Goal: Find contact information: Find contact information

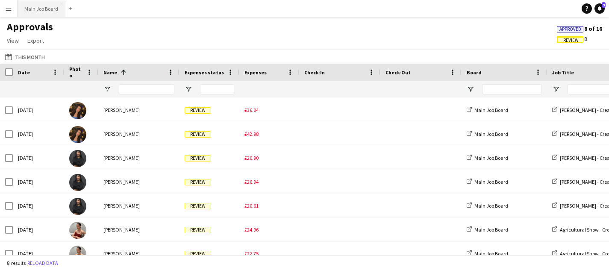
click at [23, 6] on button "Main Job Board Close" at bounding box center [42, 8] width 48 height 17
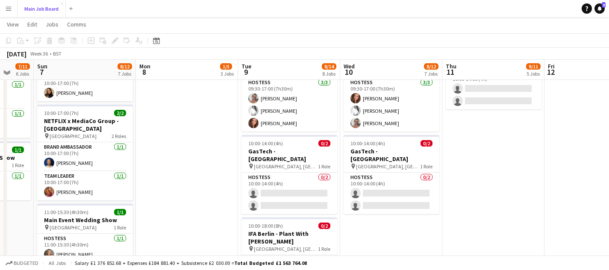
scroll to position [387, 0]
click at [10, 15] on button "Menu" at bounding box center [8, 8] width 17 height 17
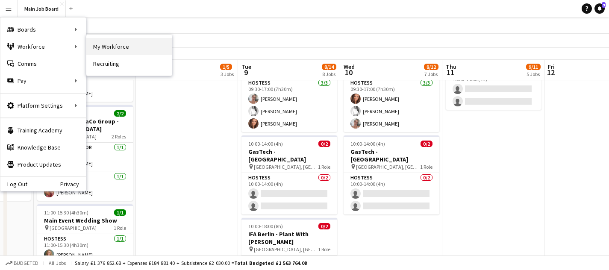
click at [137, 44] on link "My Workforce" at bounding box center [128, 46] width 85 height 17
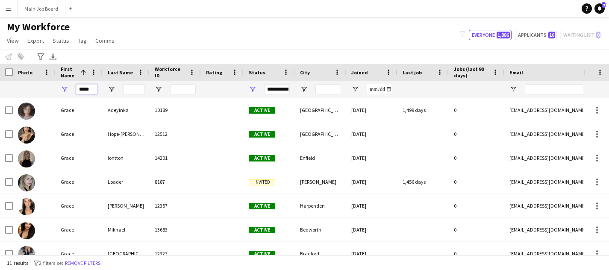
drag, startPoint x: 93, startPoint y: 91, endPoint x: 51, endPoint y: 91, distance: 41.9
click at [51, 91] on div "*****" at bounding box center [463, 89] width 926 height 17
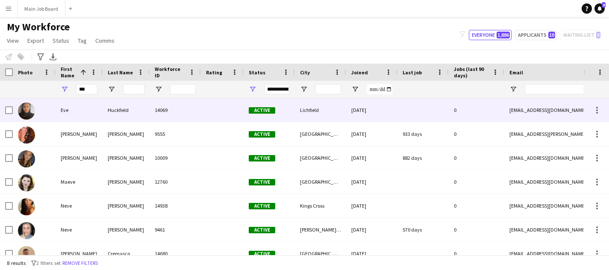
click at [79, 118] on div "Eve" at bounding box center [79, 109] width 47 height 23
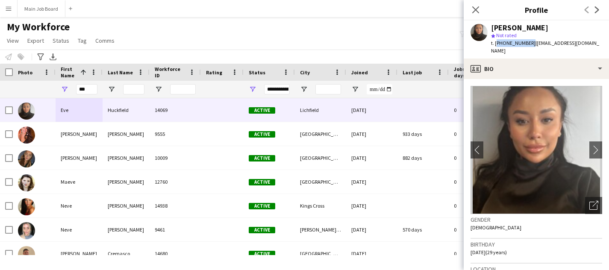
drag, startPoint x: 528, startPoint y: 44, endPoint x: 494, endPoint y: 44, distance: 33.3
click at [494, 44] on span "t. [PHONE_NUMBER]" at bounding box center [513, 43] width 44 height 6
copy span "[PHONE_NUMBER]"
drag, startPoint x: 94, startPoint y: 86, endPoint x: 54, endPoint y: 86, distance: 39.3
click at [54, 86] on div "***" at bounding box center [463, 89] width 926 height 17
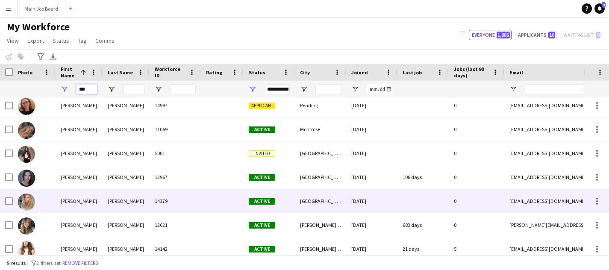
scroll to position [29, 0]
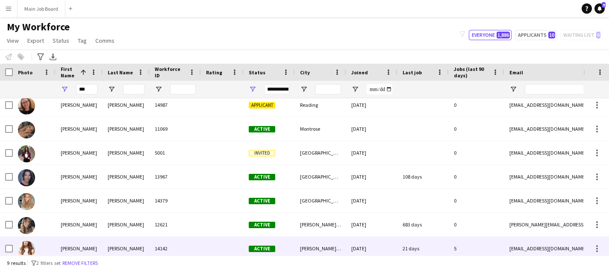
click at [90, 239] on div "[PERSON_NAME]" at bounding box center [79, 248] width 47 height 23
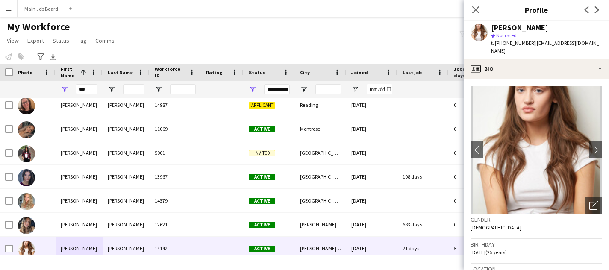
drag, startPoint x: 528, startPoint y: 45, endPoint x: 495, endPoint y: 45, distance: 32.9
click at [495, 45] on span "t. [PHONE_NUMBER]" at bounding box center [513, 43] width 44 height 6
copy span "[PHONE_NUMBER]"
drag, startPoint x: 89, startPoint y: 89, endPoint x: 69, endPoint y: 85, distance: 20.9
click at [69, 86] on div "***" at bounding box center [79, 89] width 47 height 17
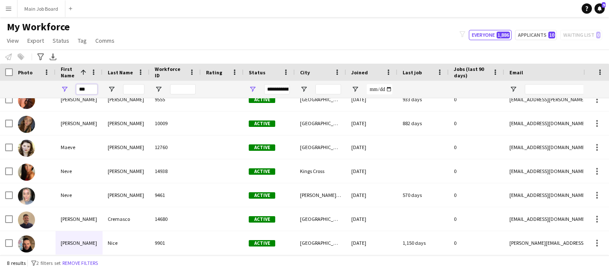
scroll to position [0, 0]
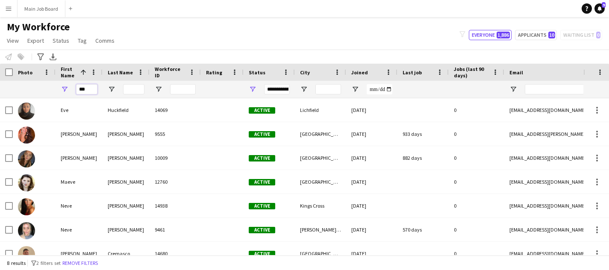
drag, startPoint x: 87, startPoint y: 91, endPoint x: 71, endPoint y: 90, distance: 15.9
click at [71, 90] on div "***" at bounding box center [79, 89] width 47 height 17
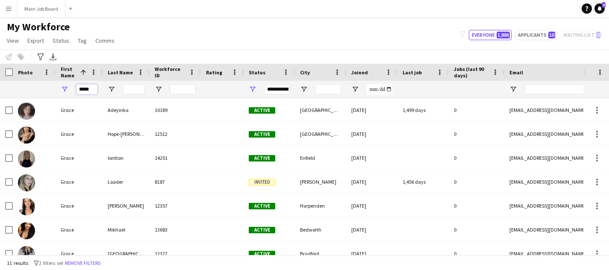
type input "*****"
click at [48, 4] on button "Main Job Board Close" at bounding box center [42, 8] width 48 height 17
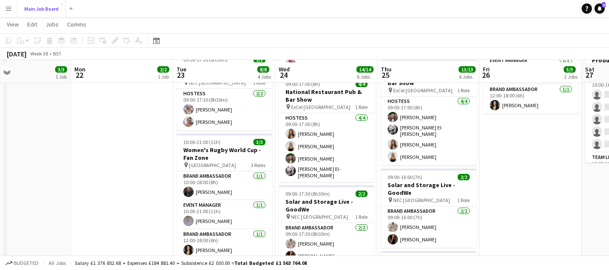
scroll to position [195, 0]
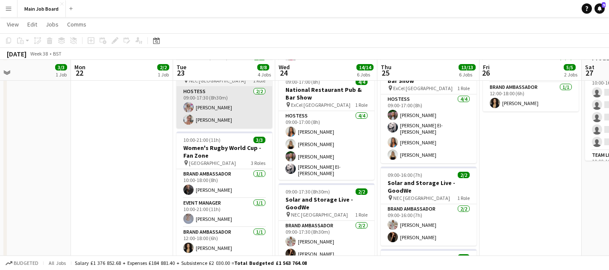
click at [210, 121] on app-card-role "Hostess [DATE] 09:00-17:30 (8h30m) [PERSON_NAME] [PERSON_NAME]" at bounding box center [224, 107] width 96 height 41
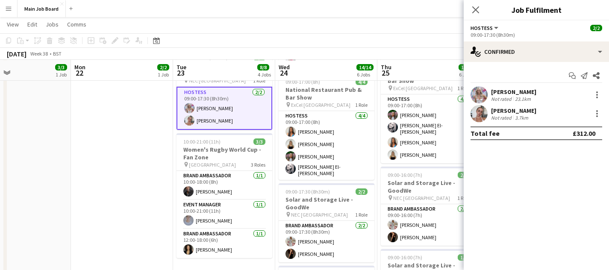
click at [493, 106] on div "[PERSON_NAME] Not rated 3.7km" at bounding box center [535, 113] width 145 height 17
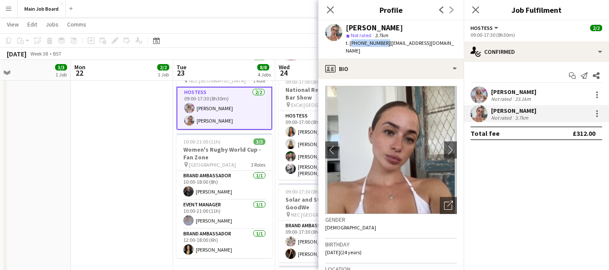
drag, startPoint x: 383, startPoint y: 44, endPoint x: 349, endPoint y: 44, distance: 33.7
click at [349, 44] on span "t. [PHONE_NUMBER]" at bounding box center [368, 43] width 44 height 6
copy span "[PHONE_NUMBER]"
click at [134, 228] on app-date-cell "10:00-21:00 (11h) 2/2 Women's Rugby World Cup - Fan Zone pin Battersea Power St…" at bounding box center [122, 230] width 102 height 658
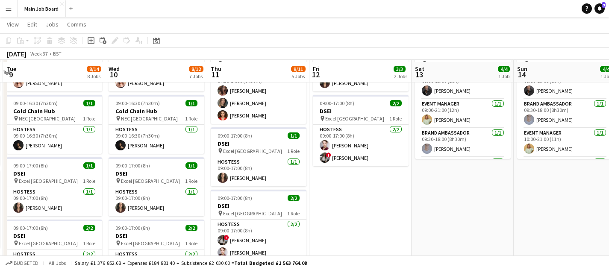
scroll to position [66, 0]
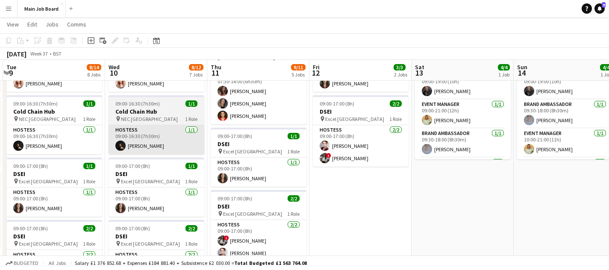
click at [147, 145] on app-card-role "Hostess [DATE] 09:00-16:30 (7h30m) [PERSON_NAME]" at bounding box center [156, 139] width 96 height 29
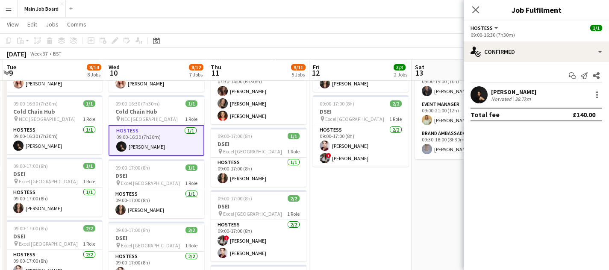
click at [507, 93] on div "[PERSON_NAME]" at bounding box center [513, 92] width 45 height 8
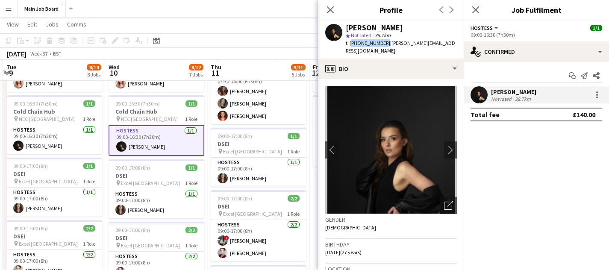
drag, startPoint x: 383, startPoint y: 43, endPoint x: 349, endPoint y: 43, distance: 33.3
click at [349, 43] on span "t. [PHONE_NUMBER]" at bounding box center [368, 43] width 44 height 6
copy span "[PHONE_NUMBER]"
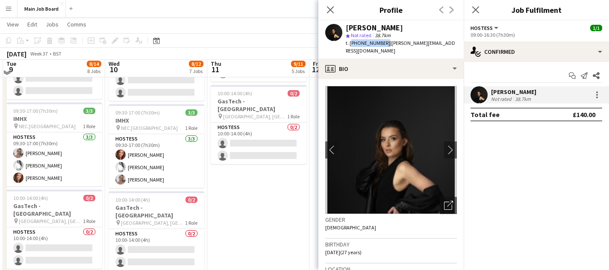
scroll to position [334, 0]
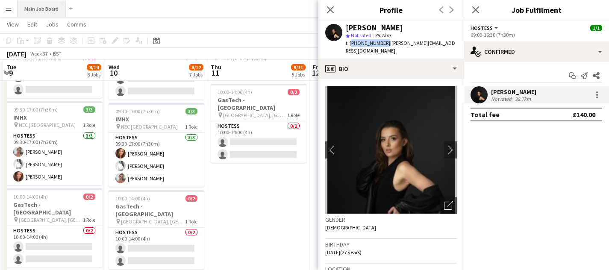
click at [38, 9] on button "Main Job Board Close" at bounding box center [42, 8] width 48 height 17
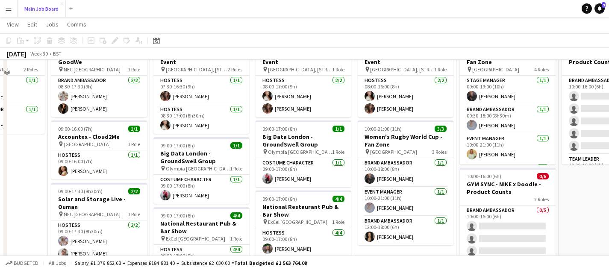
scroll to position [0, 0]
